Goal: Contribute content: Add original content to the website for others to see

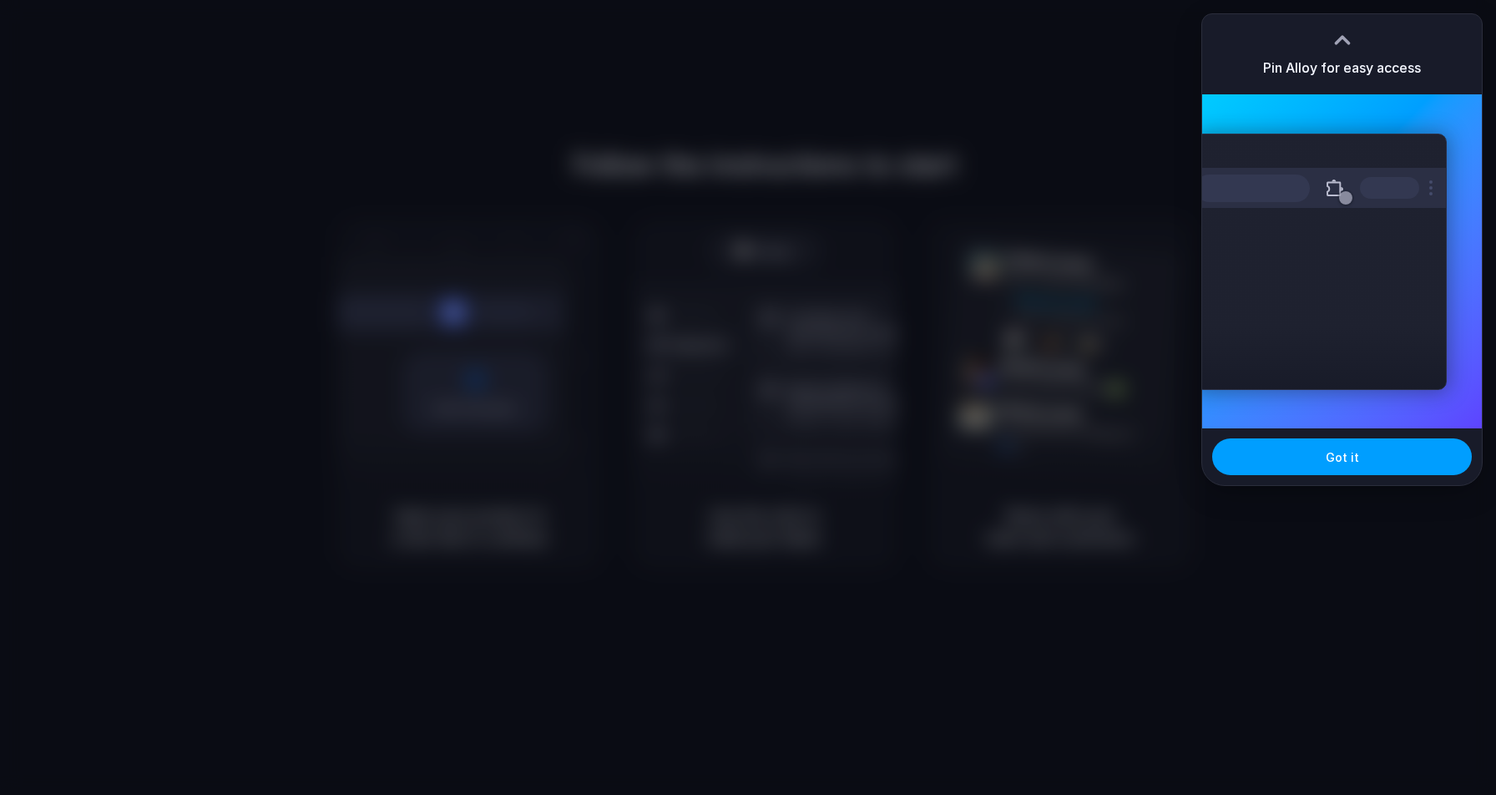
click at [1339, 450] on span "Got it" at bounding box center [1341, 457] width 33 height 18
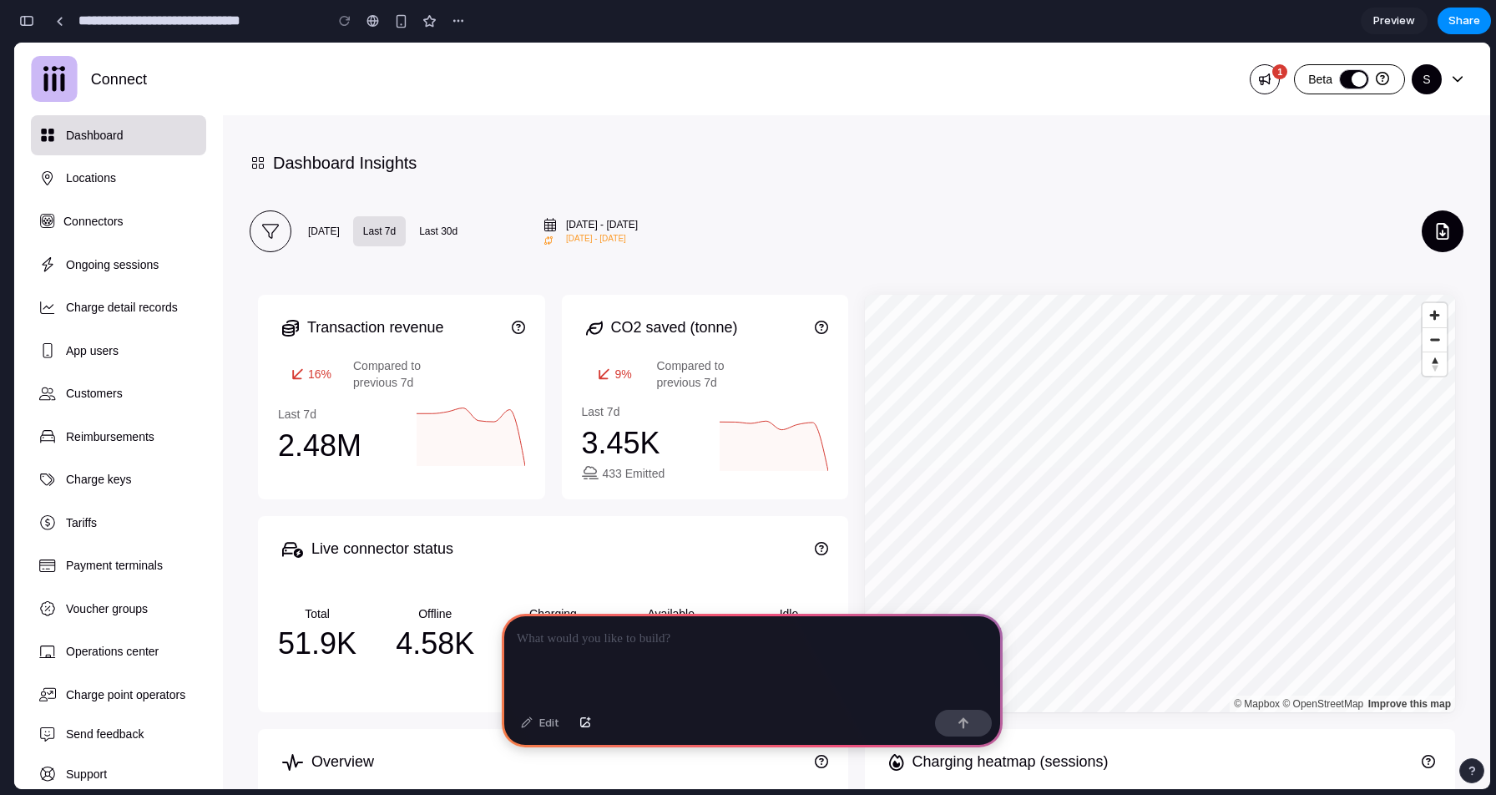
click at [715, 650] on div at bounding box center [752, 657] width 501 height 89
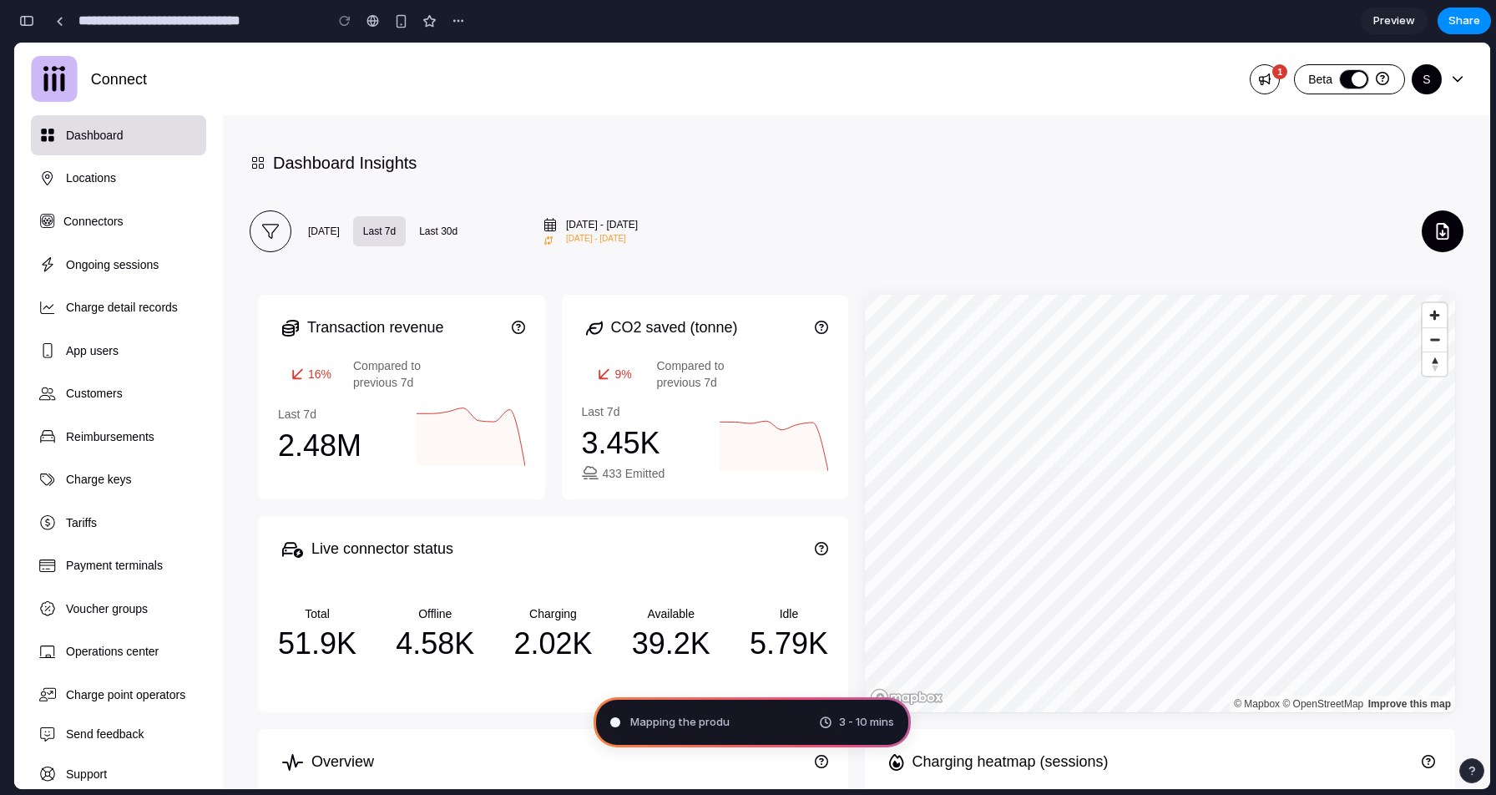
click at [31, 17] on div "button" at bounding box center [26, 21] width 15 height 12
